Goal: Information Seeking & Learning: Learn about a topic

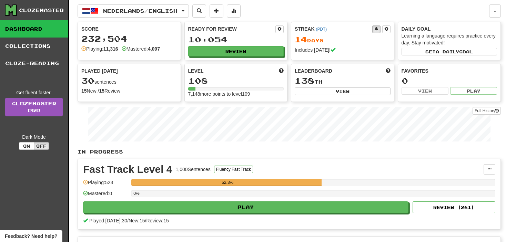
click at [358, 173] on div "Fast Track Level 4 1,000 Sentences Fluency Fast Track" at bounding box center [283, 170] width 401 height 10
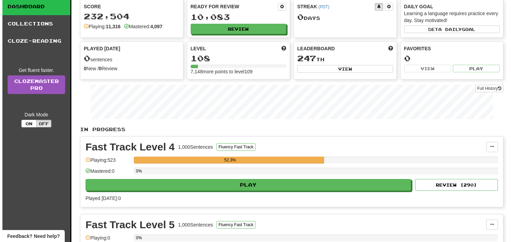
scroll to position [34, 0]
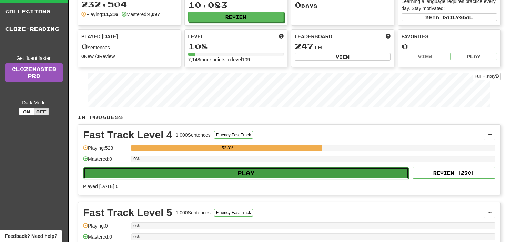
click at [291, 172] on button "Play" at bounding box center [246, 174] width 326 height 12
select select "**"
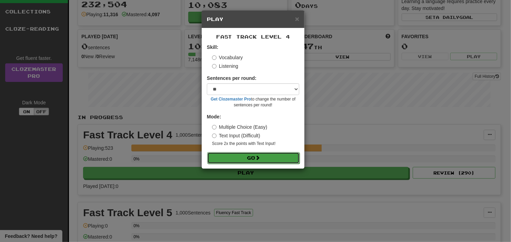
click at [243, 162] on button "Go" at bounding box center [253, 158] width 92 height 12
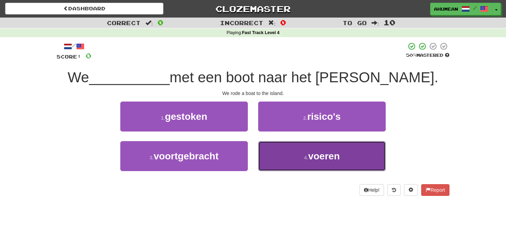
click at [290, 160] on button "4 . voeren" at bounding box center [322, 156] width 128 height 30
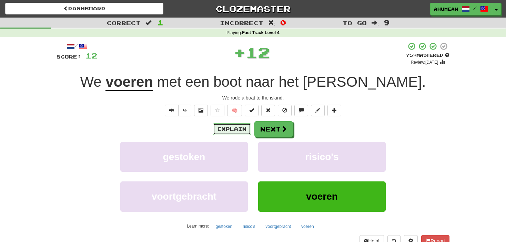
click at [217, 127] on button "Explain" at bounding box center [232, 129] width 38 height 12
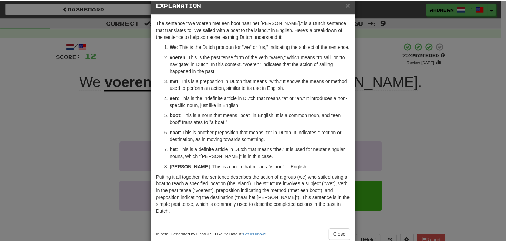
scroll to position [22, 0]
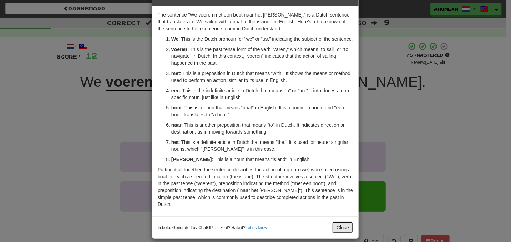
click at [346, 223] on button "Close" at bounding box center [342, 228] width 21 height 12
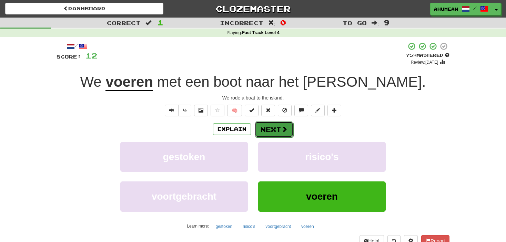
click at [279, 135] on button "Next" at bounding box center [274, 130] width 39 height 16
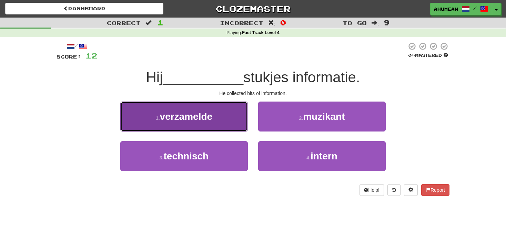
click at [209, 119] on span "verzamelde" at bounding box center [186, 116] width 53 height 11
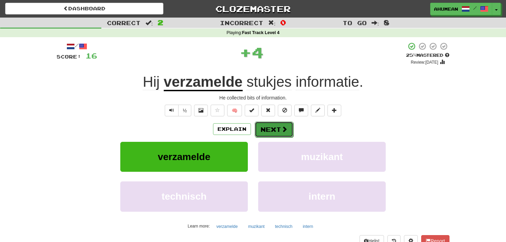
click at [269, 132] on button "Next" at bounding box center [274, 130] width 39 height 16
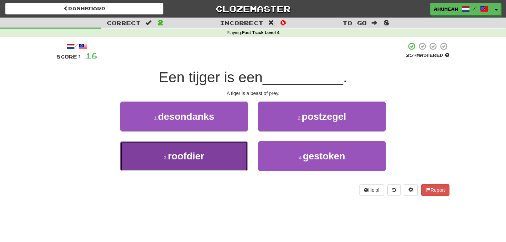
click at [207, 158] on button "3 . roofdier" at bounding box center [184, 156] width 128 height 30
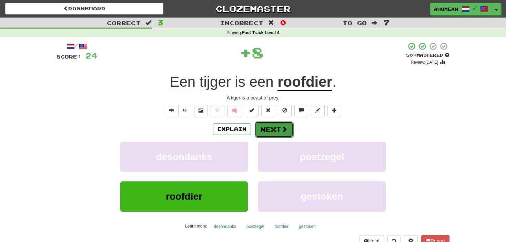
click at [273, 134] on button "Next" at bounding box center [274, 130] width 39 height 16
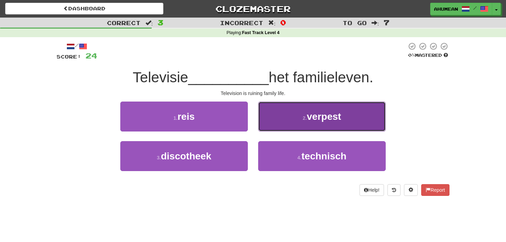
click at [287, 118] on button "2 . verpest" at bounding box center [322, 117] width 128 height 30
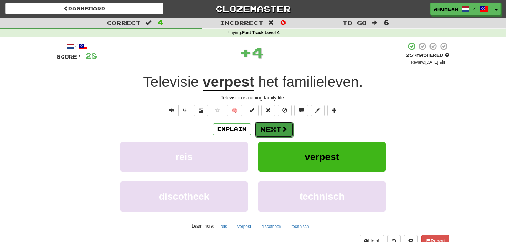
click at [269, 124] on button "Next" at bounding box center [274, 130] width 39 height 16
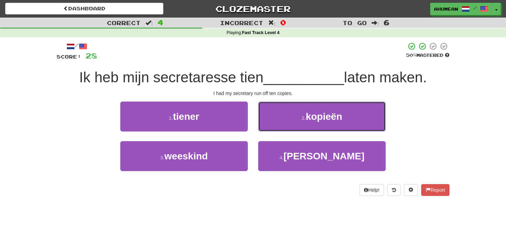
click at [269, 124] on button "2 . kopieën" at bounding box center [322, 117] width 128 height 30
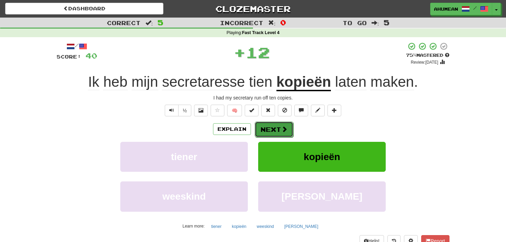
click at [263, 126] on button "Next" at bounding box center [274, 130] width 39 height 16
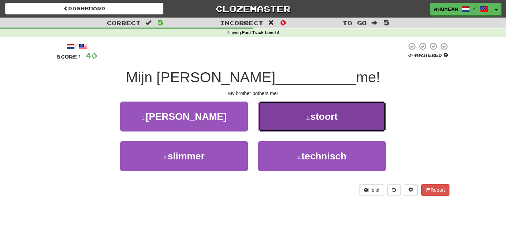
click at [270, 119] on button "2 . stoort" at bounding box center [322, 117] width 128 height 30
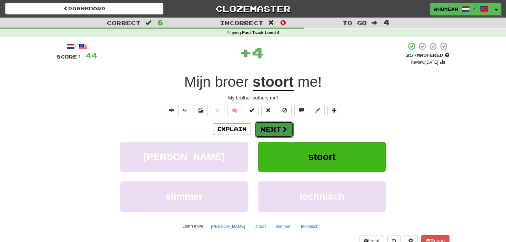
click at [262, 127] on button "Next" at bounding box center [274, 130] width 39 height 16
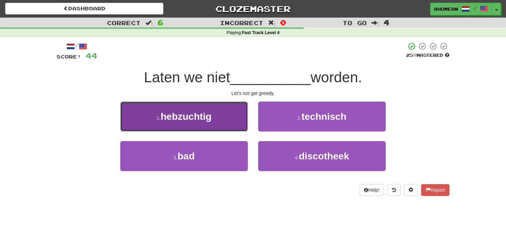
click at [231, 119] on button "1 . hebzuchtig" at bounding box center [184, 117] width 128 height 30
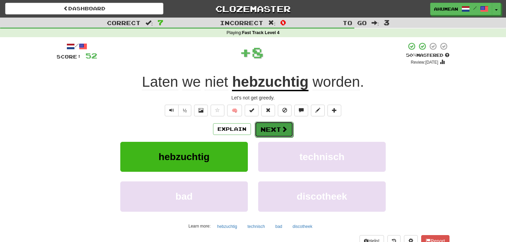
click at [273, 125] on button "Next" at bounding box center [274, 130] width 39 height 16
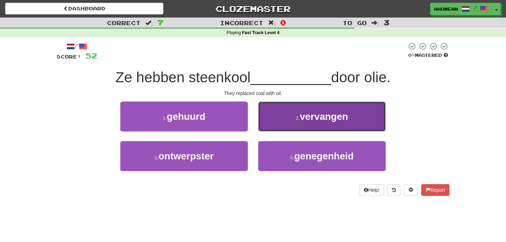
click at [287, 116] on button "2 . vervangen" at bounding box center [322, 117] width 128 height 30
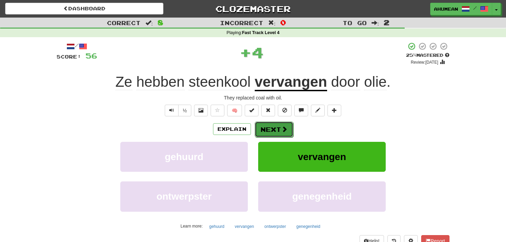
click at [271, 124] on button "Next" at bounding box center [274, 130] width 39 height 16
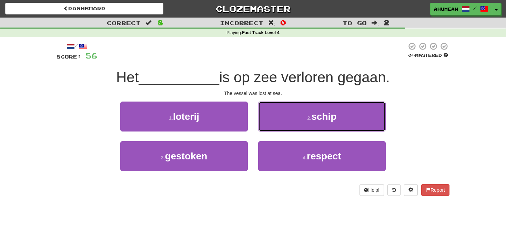
click at [271, 124] on button "2 . schip" at bounding box center [322, 117] width 128 height 30
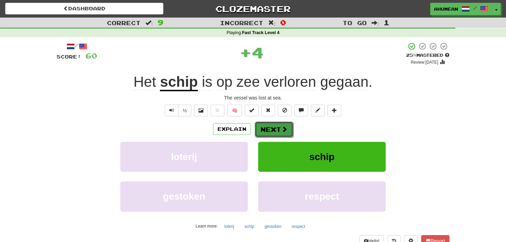
click at [260, 130] on button "Next" at bounding box center [274, 130] width 39 height 16
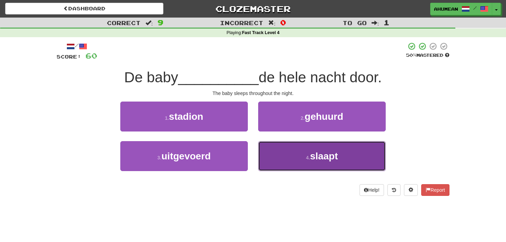
click at [304, 167] on button "4 . slaapt" at bounding box center [322, 156] width 128 height 30
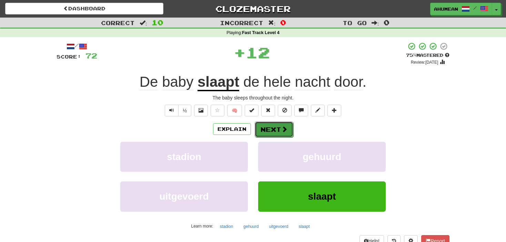
click at [283, 132] on span at bounding box center [284, 129] width 6 height 6
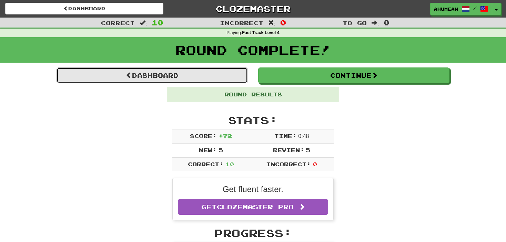
click at [193, 81] on link "Dashboard" at bounding box center [152, 76] width 191 height 16
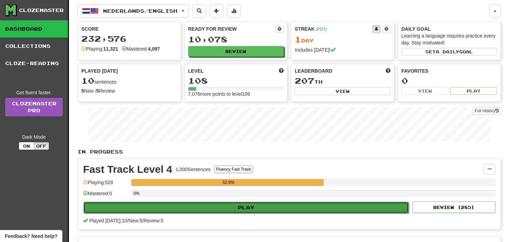
click at [274, 202] on button "Play" at bounding box center [246, 208] width 326 height 12
select select "**"
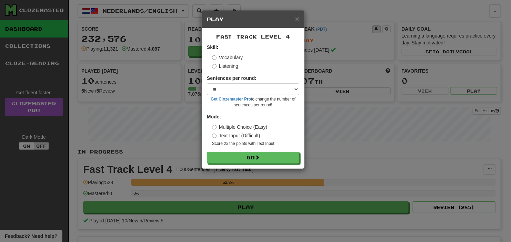
click at [229, 66] on label "Listening" at bounding box center [225, 66] width 26 height 7
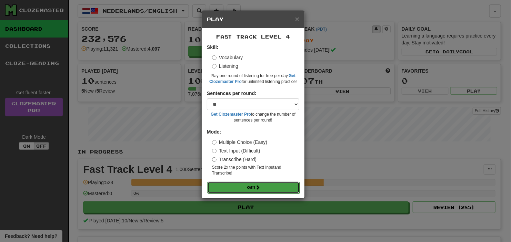
click at [235, 187] on button "Go" at bounding box center [253, 188] width 92 height 12
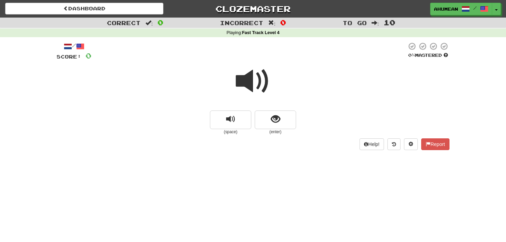
click at [247, 88] on span at bounding box center [253, 81] width 34 height 34
click at [265, 109] on div at bounding box center [253, 85] width 393 height 49
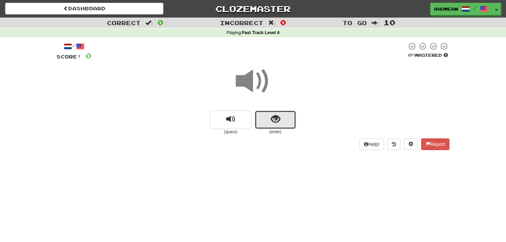
click at [265, 113] on button "show sentence" at bounding box center [275, 120] width 41 height 19
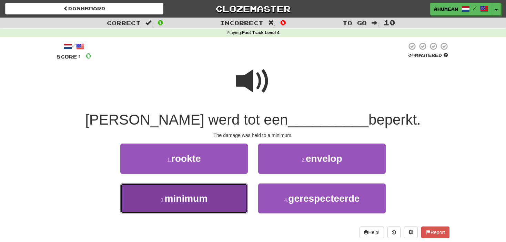
click at [222, 201] on button "3 . minimum" at bounding box center [184, 199] width 128 height 30
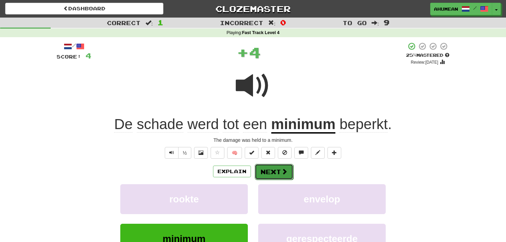
click at [285, 170] on span at bounding box center [284, 172] width 6 height 6
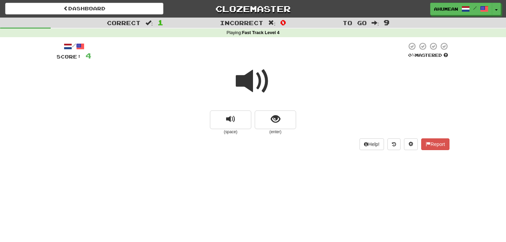
click at [258, 88] on span at bounding box center [253, 81] width 34 height 34
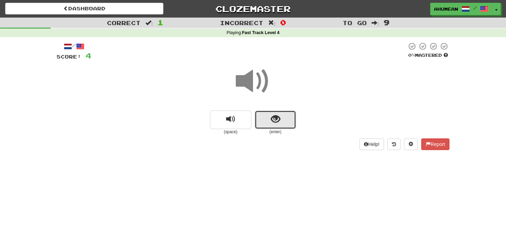
click at [268, 122] on button "show sentence" at bounding box center [275, 120] width 41 height 19
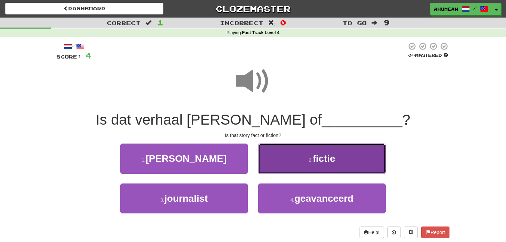
click at [293, 155] on button "2 . fictie" at bounding box center [322, 159] width 128 height 30
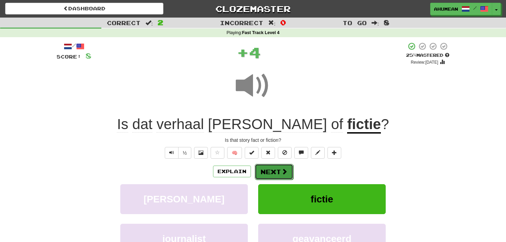
click at [280, 173] on button "Next" at bounding box center [274, 172] width 39 height 16
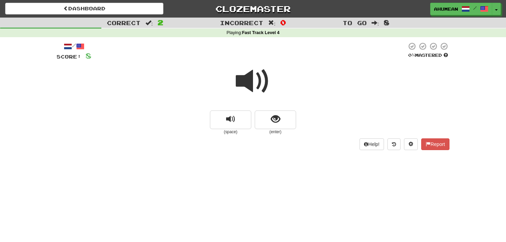
click at [260, 87] on span at bounding box center [253, 81] width 34 height 34
click at [277, 119] on span "show sentence" at bounding box center [275, 119] width 9 height 9
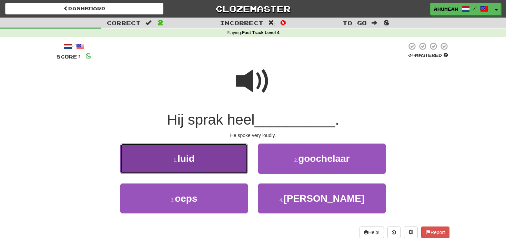
click at [212, 154] on button "1 . luid" at bounding box center [184, 159] width 128 height 30
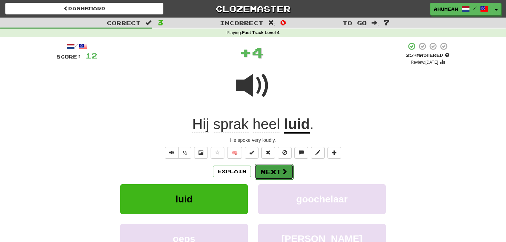
click at [275, 169] on button "Next" at bounding box center [274, 172] width 39 height 16
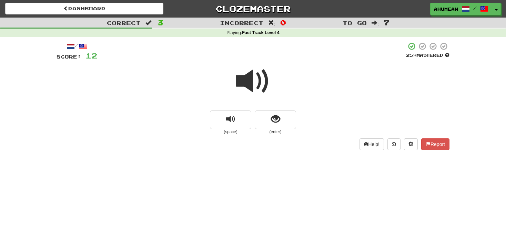
click at [251, 84] on span at bounding box center [253, 81] width 34 height 34
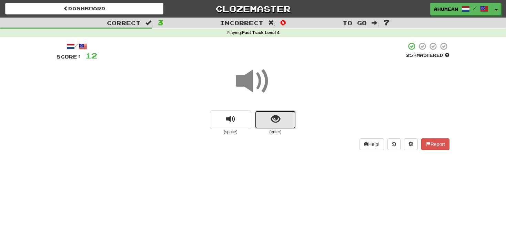
click at [273, 117] on span "show sentence" at bounding box center [275, 119] width 9 height 9
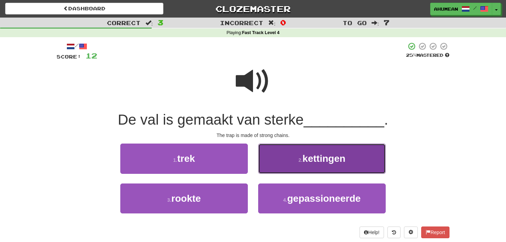
click at [292, 166] on button "2 . kettingen" at bounding box center [322, 159] width 128 height 30
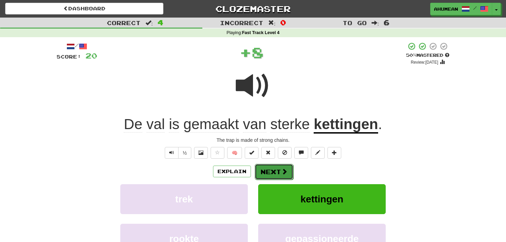
click at [283, 175] on span at bounding box center [284, 172] width 6 height 6
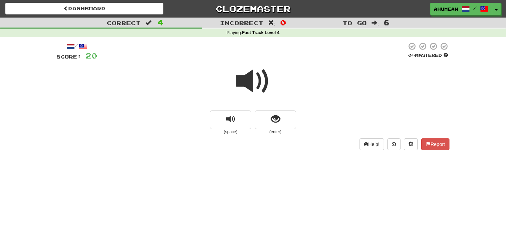
click at [251, 93] on span at bounding box center [253, 81] width 34 height 34
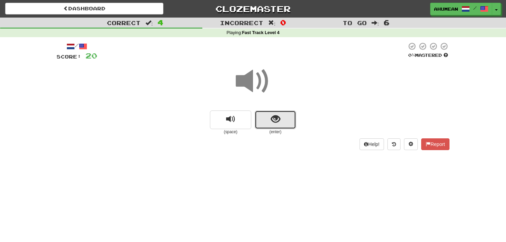
click at [267, 121] on button "show sentence" at bounding box center [275, 120] width 41 height 19
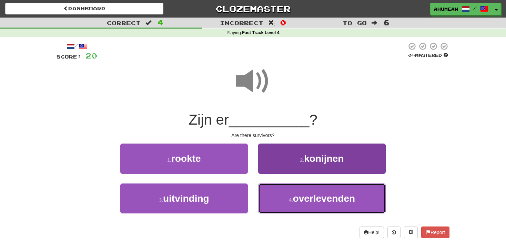
click at [301, 193] on button "4 . overlevenden" at bounding box center [322, 199] width 128 height 30
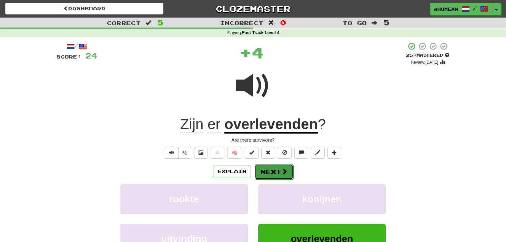
click at [290, 175] on button "Next" at bounding box center [274, 172] width 39 height 16
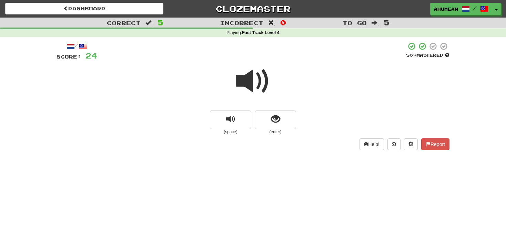
click at [249, 88] on span at bounding box center [253, 81] width 34 height 34
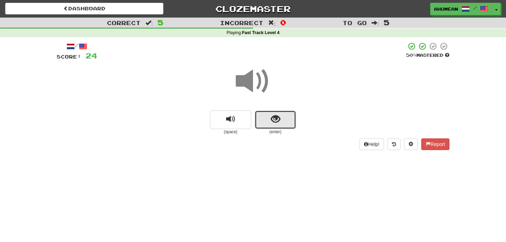
click at [272, 115] on span "show sentence" at bounding box center [275, 119] width 9 height 9
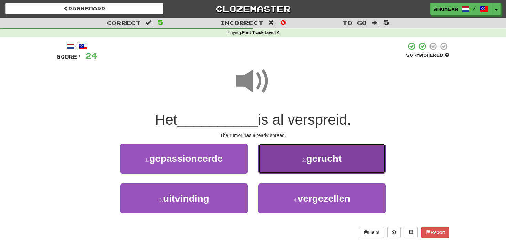
click at [298, 150] on button "2 . gerucht" at bounding box center [322, 159] width 128 height 30
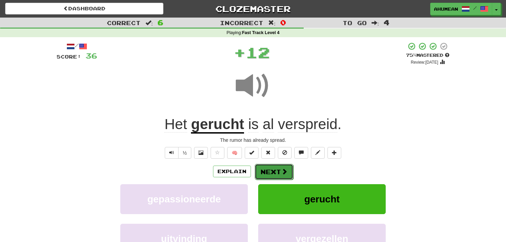
click at [270, 171] on button "Next" at bounding box center [274, 172] width 39 height 16
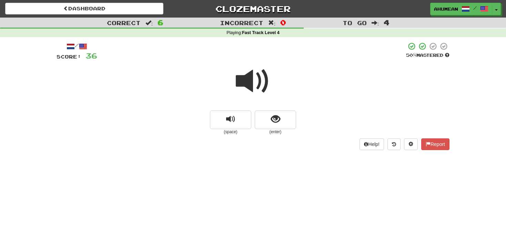
click at [243, 72] on span at bounding box center [253, 81] width 34 height 34
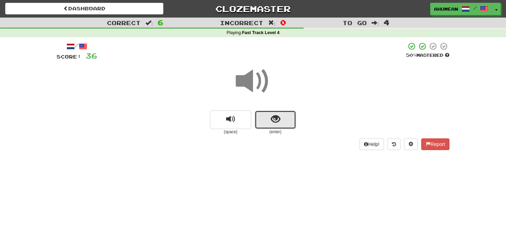
click at [268, 117] on button "show sentence" at bounding box center [275, 120] width 41 height 19
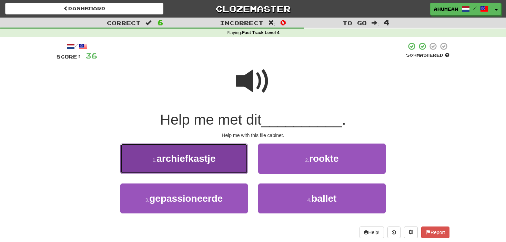
click at [206, 161] on span "archiefkastje" at bounding box center [186, 158] width 59 height 11
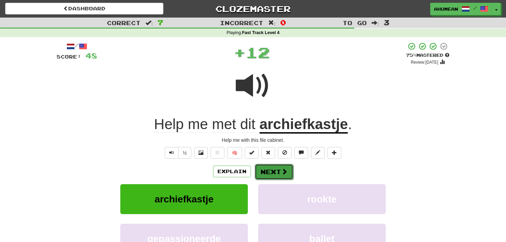
click at [275, 168] on button "Next" at bounding box center [274, 172] width 39 height 16
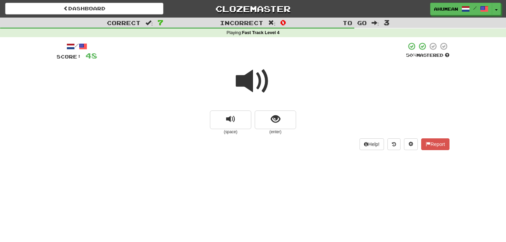
click at [250, 85] on span at bounding box center [253, 81] width 34 height 34
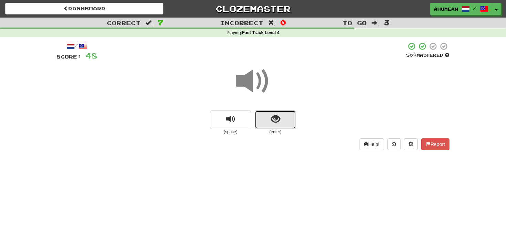
click at [270, 117] on button "show sentence" at bounding box center [275, 120] width 41 height 19
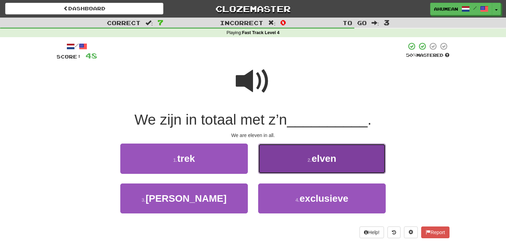
click at [277, 155] on button "2 . elven" at bounding box center [322, 159] width 128 height 30
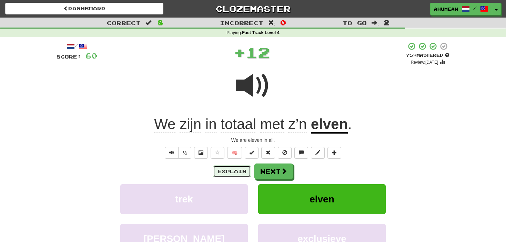
click at [222, 172] on button "Explain" at bounding box center [232, 172] width 38 height 12
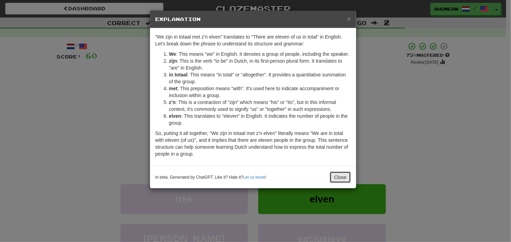
click at [336, 173] on button "Close" at bounding box center [340, 178] width 21 height 12
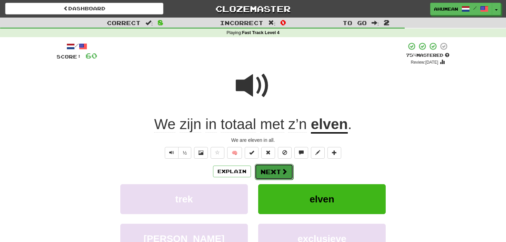
click at [287, 172] on button "Next" at bounding box center [274, 172] width 39 height 16
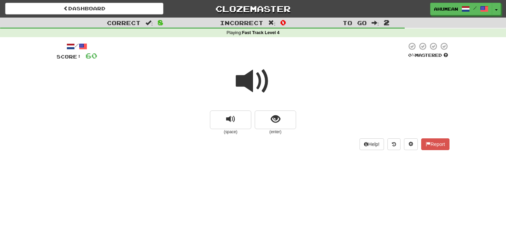
click at [252, 79] on span at bounding box center [253, 81] width 34 height 34
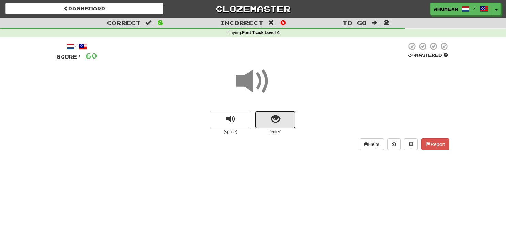
click at [279, 115] on span "show sentence" at bounding box center [275, 119] width 9 height 9
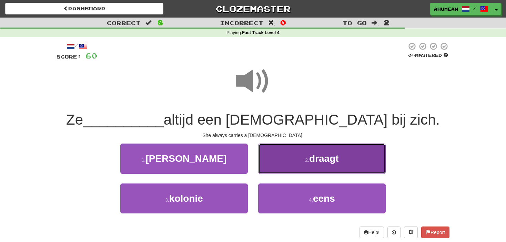
click at [292, 164] on button "2 . draagt" at bounding box center [322, 159] width 128 height 30
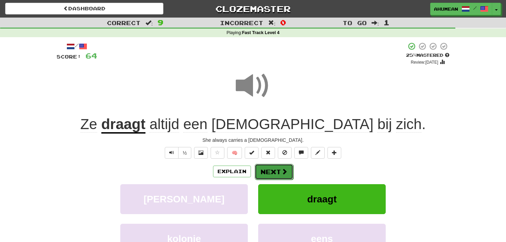
click at [272, 178] on button "Next" at bounding box center [274, 172] width 39 height 16
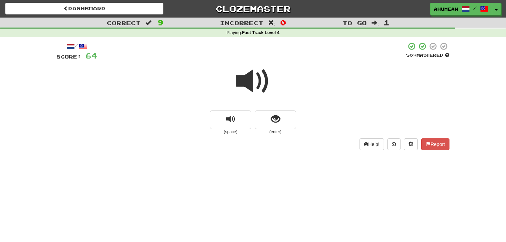
click at [250, 90] on span at bounding box center [253, 81] width 34 height 34
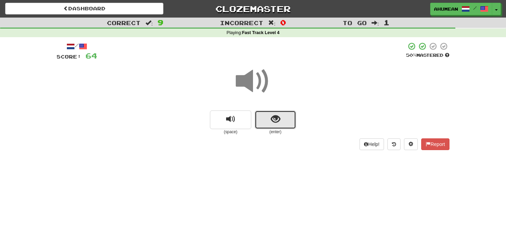
click at [276, 111] on button "show sentence" at bounding box center [275, 120] width 41 height 19
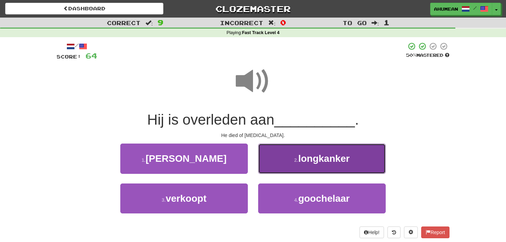
click at [288, 152] on button "2 . longkanker" at bounding box center [322, 159] width 128 height 30
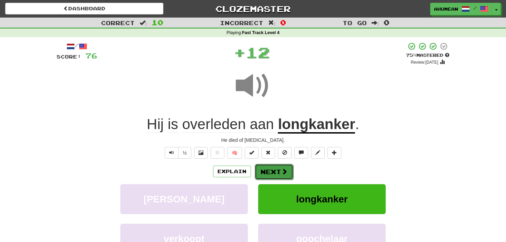
click at [276, 170] on button "Next" at bounding box center [274, 172] width 39 height 16
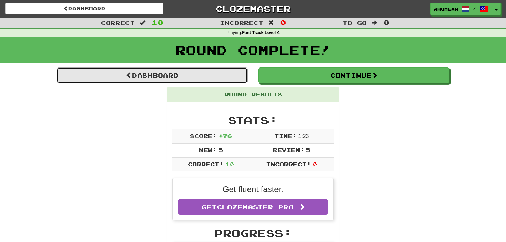
click at [169, 79] on link "Dashboard" at bounding box center [152, 76] width 191 height 16
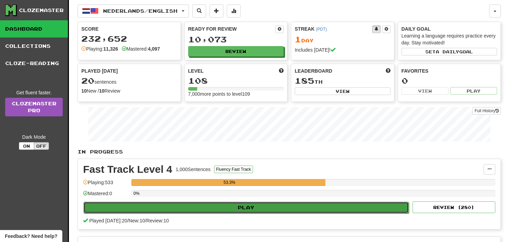
click at [241, 202] on button "Play" at bounding box center [246, 208] width 326 height 12
select select "**"
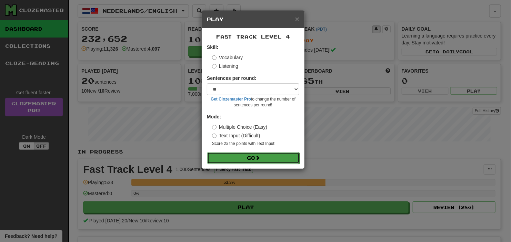
click at [220, 160] on button "Go" at bounding box center [253, 158] width 92 height 12
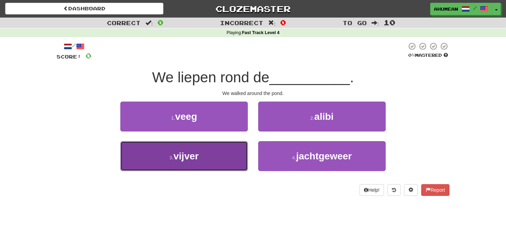
click at [217, 163] on button "3 . vijver" at bounding box center [184, 156] width 128 height 30
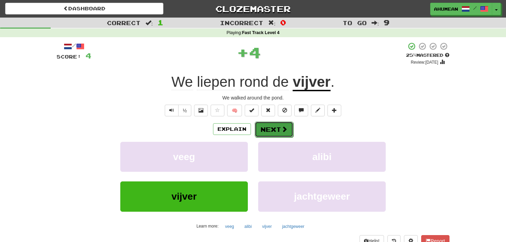
click at [269, 135] on button "Next" at bounding box center [274, 130] width 39 height 16
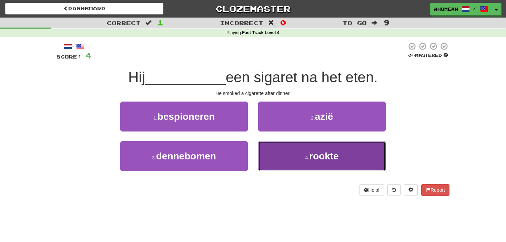
click at [290, 160] on button "4 . rookte" at bounding box center [322, 156] width 128 height 30
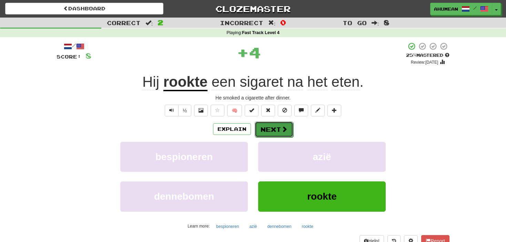
click at [265, 130] on button "Next" at bounding box center [274, 130] width 39 height 16
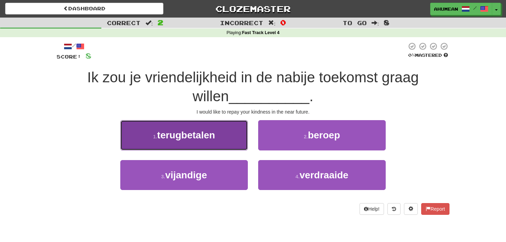
click at [237, 145] on button "1 . terugbetalen" at bounding box center [184, 135] width 128 height 30
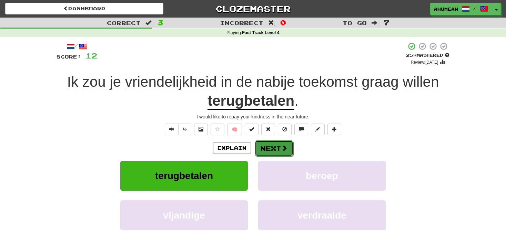
click at [274, 145] on button "Next" at bounding box center [274, 149] width 39 height 16
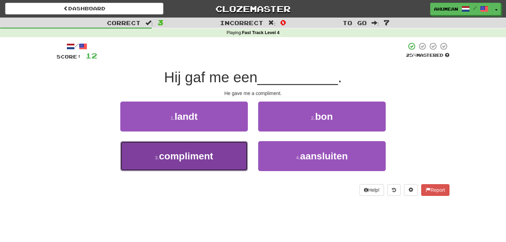
click at [207, 157] on span "compliment" at bounding box center [186, 156] width 54 height 11
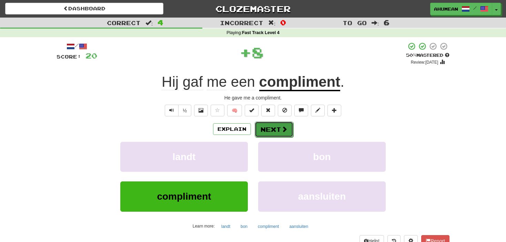
click at [271, 131] on button "Next" at bounding box center [274, 130] width 39 height 16
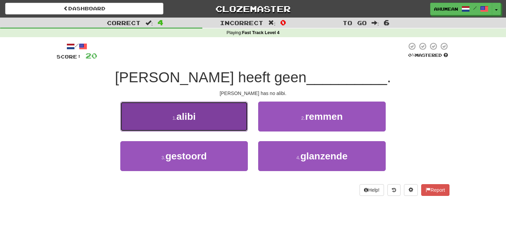
click at [215, 115] on button "1 . alibi" at bounding box center [184, 117] width 128 height 30
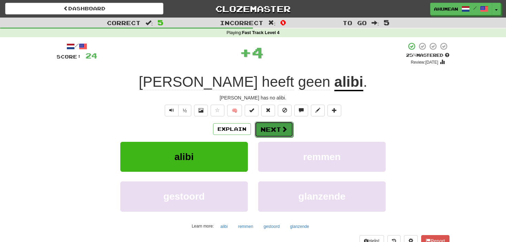
click at [268, 131] on button "Next" at bounding box center [274, 130] width 39 height 16
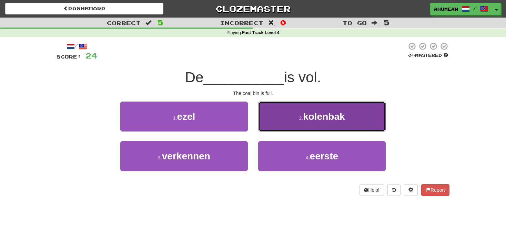
click at [284, 120] on button "2 . kolenbak" at bounding box center [322, 117] width 128 height 30
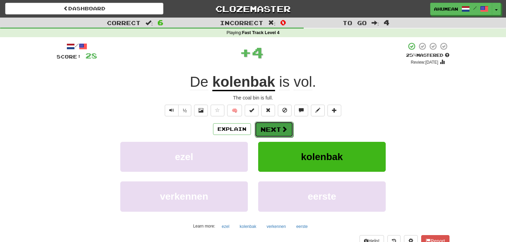
click at [276, 126] on button "Next" at bounding box center [274, 130] width 39 height 16
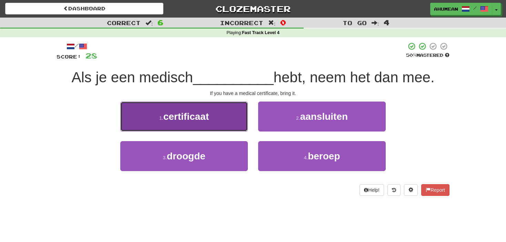
click at [230, 125] on button "1 . certificaat" at bounding box center [184, 117] width 128 height 30
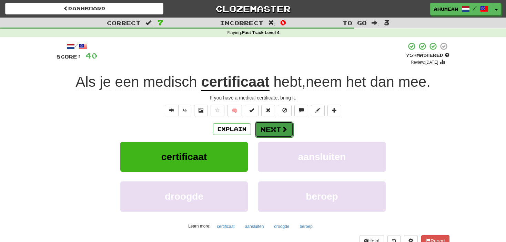
click at [282, 126] on span at bounding box center [284, 129] width 6 height 6
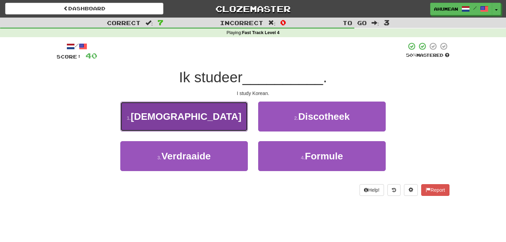
click at [225, 124] on button "1 . Koreaans" at bounding box center [184, 117] width 128 height 30
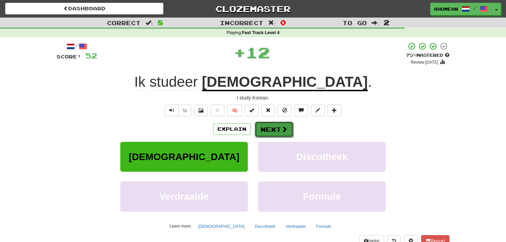
click at [276, 124] on button "Next" at bounding box center [274, 130] width 39 height 16
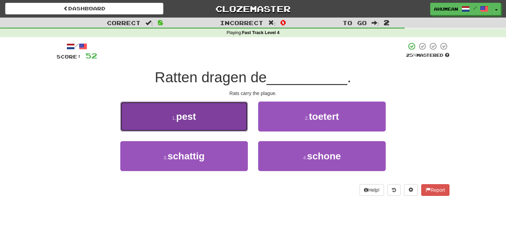
click at [235, 124] on button "1 . pest" at bounding box center [184, 117] width 128 height 30
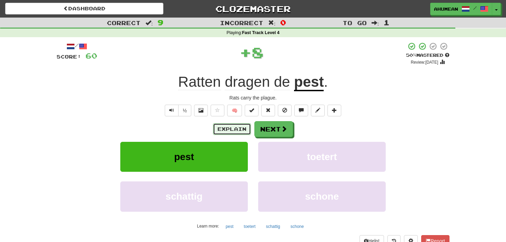
click at [233, 127] on button "Explain" at bounding box center [232, 129] width 38 height 12
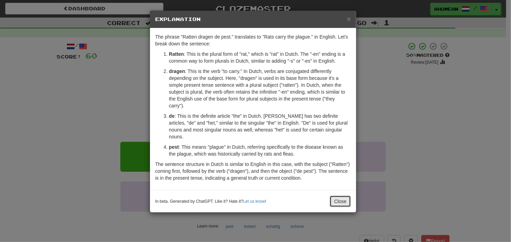
click at [337, 196] on button "Close" at bounding box center [340, 202] width 21 height 12
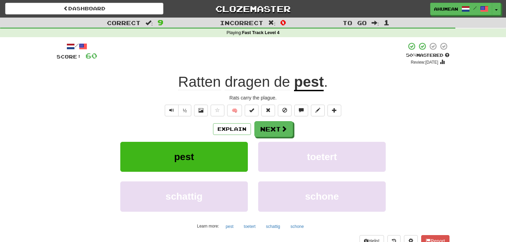
click at [284, 137] on div "Explain Next pest toetert schattig schone Learn more: pest toetert schattig sch…" at bounding box center [253, 176] width 393 height 111
click at [284, 131] on span at bounding box center [284, 129] width 6 height 6
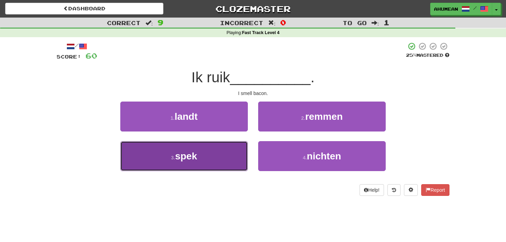
click at [232, 163] on button "3 . spek" at bounding box center [184, 156] width 128 height 30
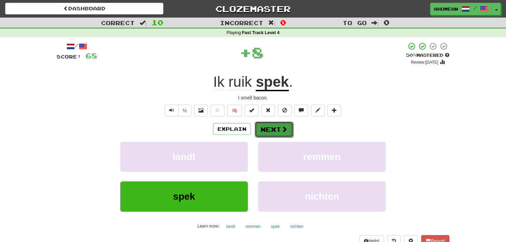
click at [287, 135] on button "Next" at bounding box center [274, 130] width 39 height 16
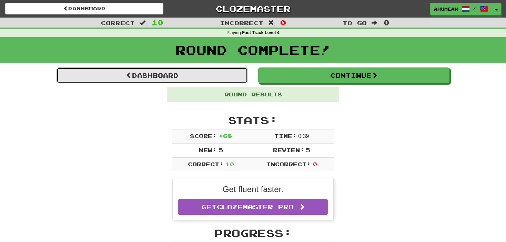
click at [176, 72] on link "Dashboard" at bounding box center [152, 76] width 191 height 16
